Goal: Task Accomplishment & Management: Complete application form

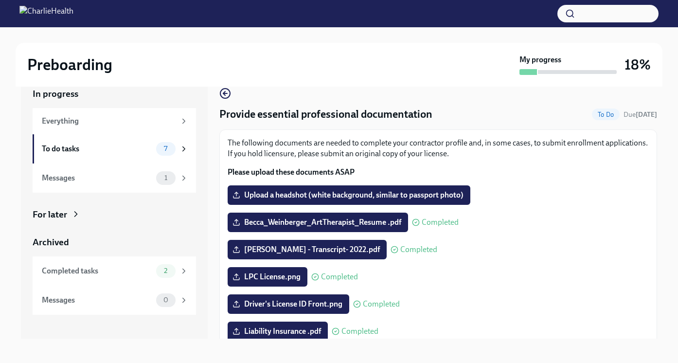
scroll to position [20, 0]
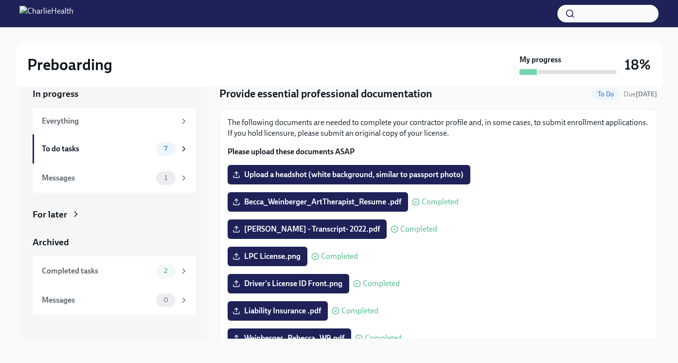
click at [200, 55] on div "Preboarding" at bounding box center [271, 64] width 488 height 19
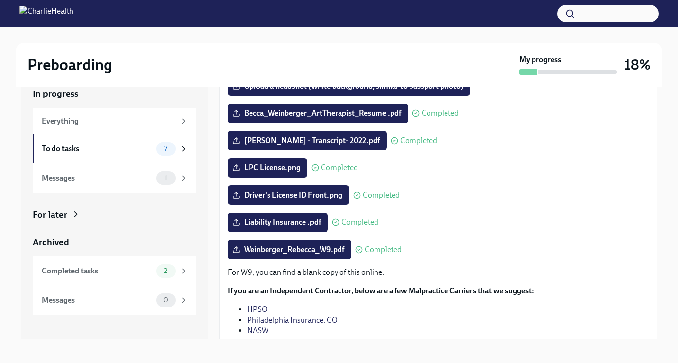
scroll to position [173, 0]
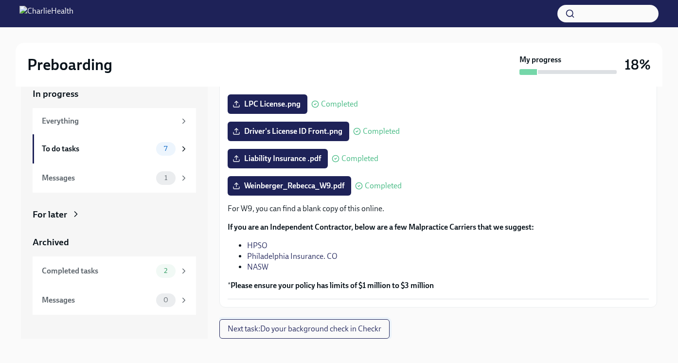
click at [353, 332] on span "Next task : Do your background check in Checkr" at bounding box center [305, 329] width 154 height 10
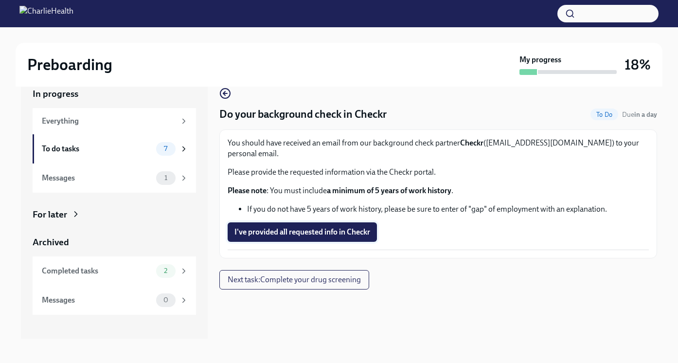
click at [368, 227] on span "I've provided all requested info in Checkr" at bounding box center [302, 232] width 136 height 10
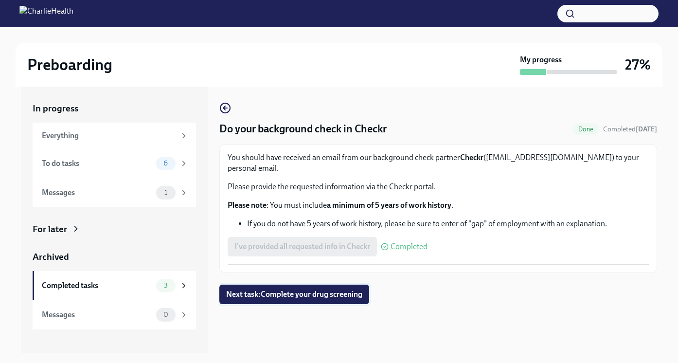
click at [342, 289] on span "Next task : Complete your drug screening" at bounding box center [294, 294] width 136 height 10
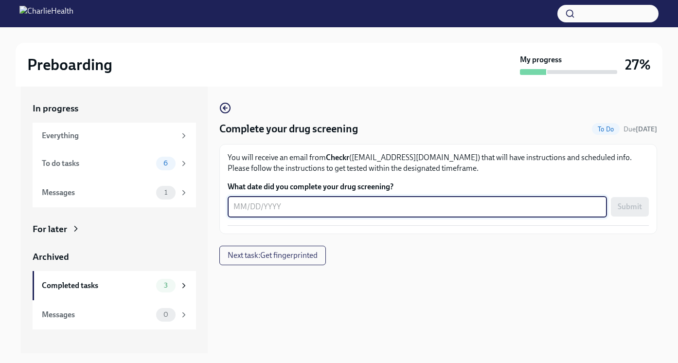
click at [323, 210] on textarea "What date did you complete your drug screening?" at bounding box center [417, 207] width 368 height 12
click at [272, 257] on span "Next task : Get fingerprinted" at bounding box center [273, 255] width 90 height 10
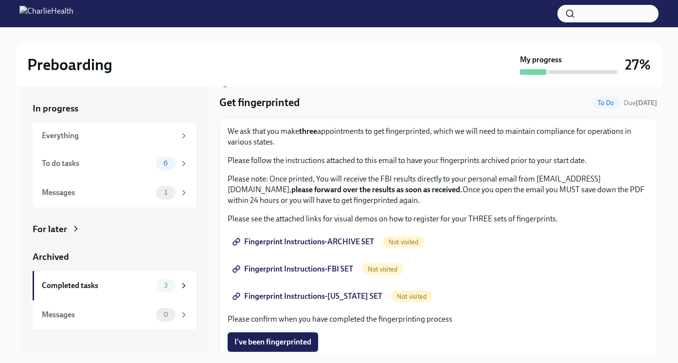
scroll to position [27, 0]
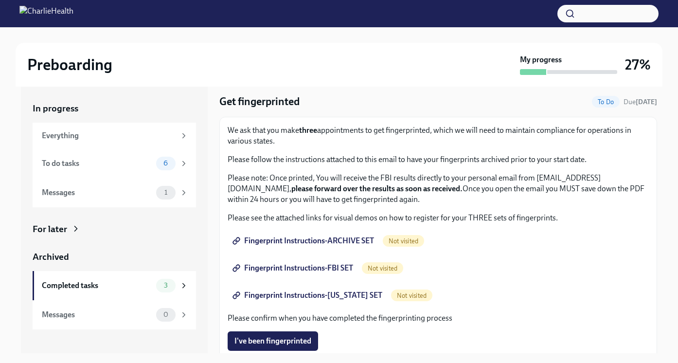
drag, startPoint x: 354, startPoint y: 191, endPoint x: 288, endPoint y: 191, distance: 66.1
click at [288, 191] on p "Please note: Once printed, You will receive the FBI results directly to your pe…" at bounding box center [438, 189] width 421 height 32
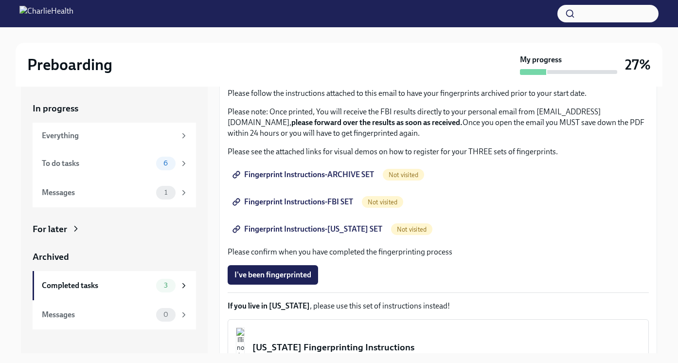
scroll to position [95, 0]
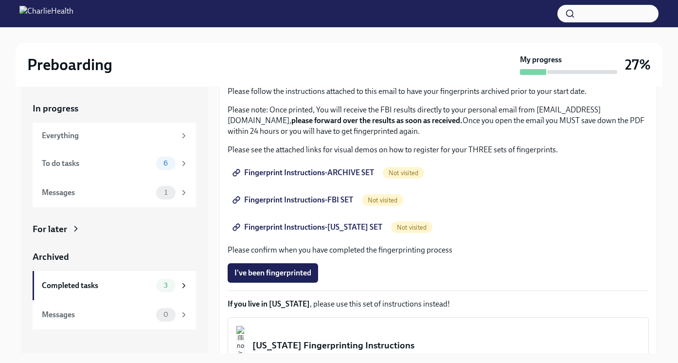
click at [301, 173] on span "Fingerprint Instructions-ARCHIVE SET" at bounding box center [304, 173] width 140 height 10
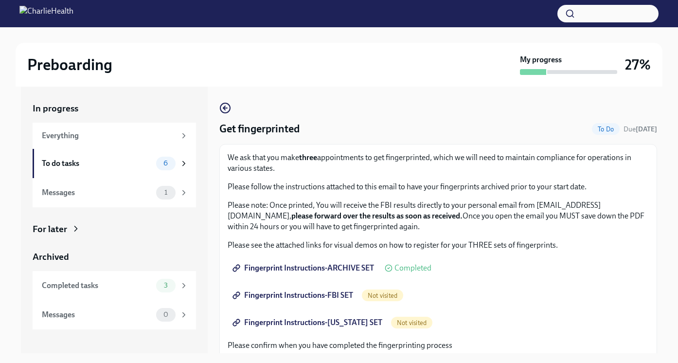
scroll to position [68, 0]
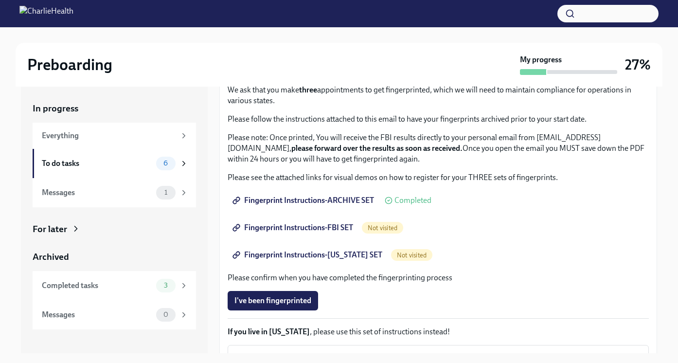
click at [388, 226] on span "Not visited" at bounding box center [382, 227] width 41 height 7
click at [326, 221] on link "Fingerprint Instructions-FBI SET" at bounding box center [294, 227] width 132 height 19
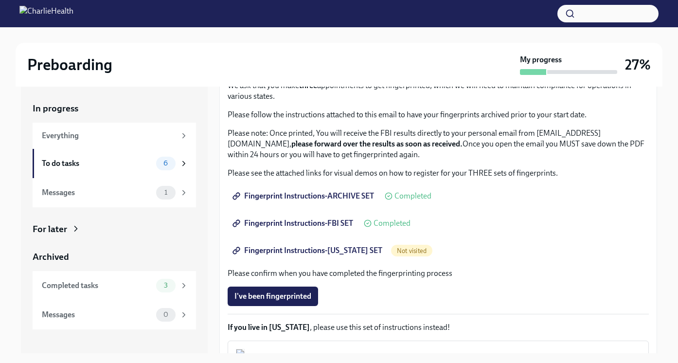
scroll to position [82, 0]
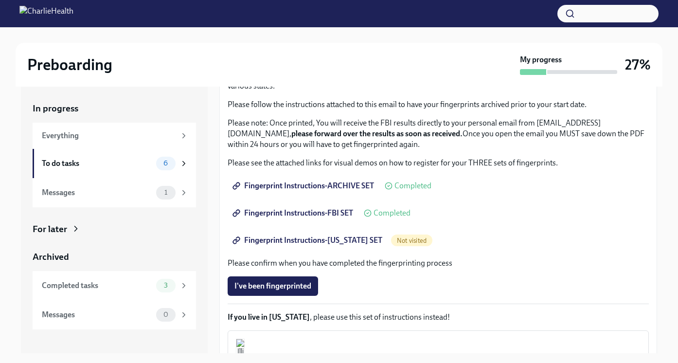
click at [272, 241] on span "Fingerprint Instructions-[US_STATE] SET" at bounding box center [308, 240] width 148 height 10
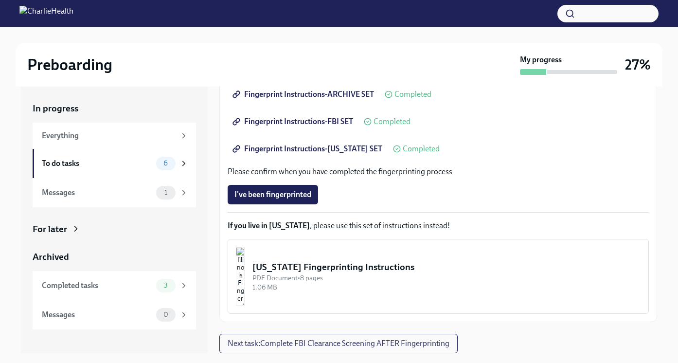
scroll to position [18, 0]
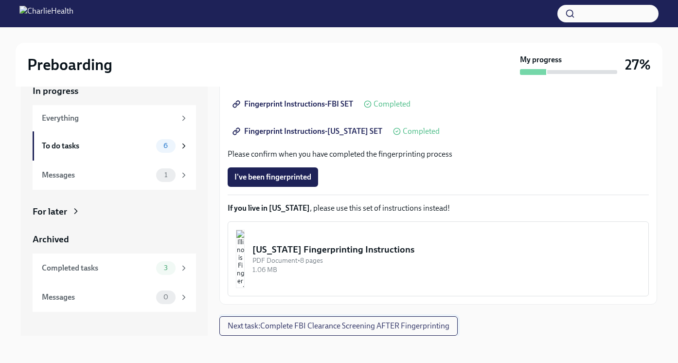
click at [273, 332] on button "Next task : Complete FBI Clearance Screening AFTER Fingerprinting" at bounding box center [338, 325] width 238 height 19
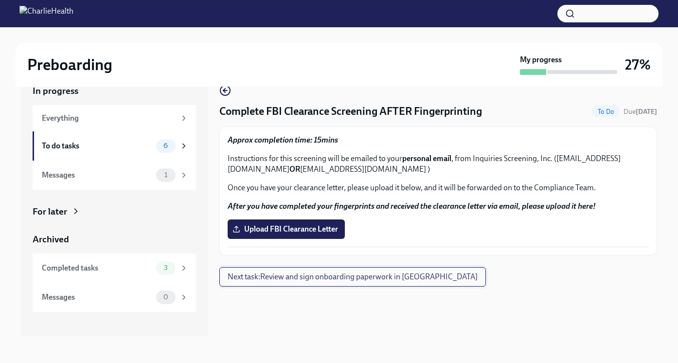
click at [262, 283] on button "Next task : Review and sign onboarding paperwork in [GEOGRAPHIC_DATA]" at bounding box center [352, 276] width 266 height 19
